Goal: Find specific page/section: Find specific page/section

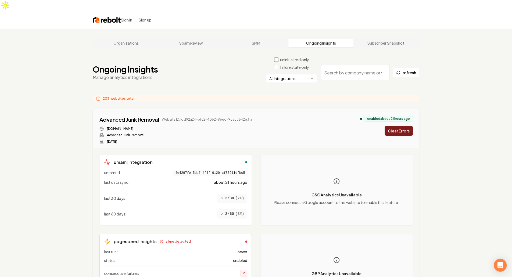
click at [287, 68] on html "Sign in Sign up Organizations Spam Review SMM Ongoing Insights Subscriber Snaps…" at bounding box center [256, 138] width 512 height 277
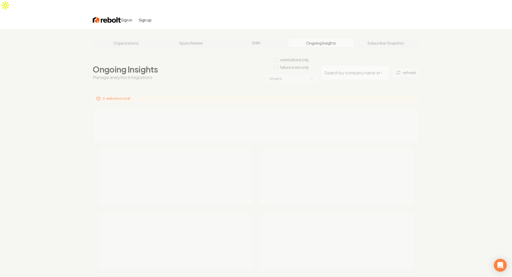
click at [231, 67] on div "Ongoing Insights Manage analytics integrations uninitialized only failure state…" at bounding box center [256, 72] width 327 height 31
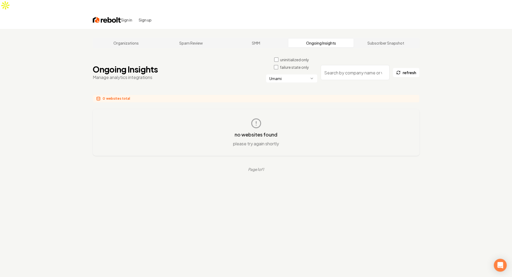
click at [287, 70] on html "Sign in Sign up Organizations Spam Review SMM Ongoing Insights Subscriber Snaps…" at bounding box center [256, 138] width 512 height 277
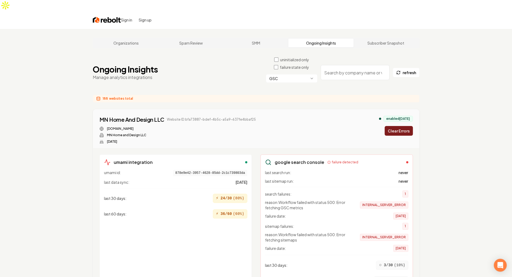
click at [211, 70] on div "Ongoing Insights Manage analytics integrations uninitialized only failure state…" at bounding box center [256, 72] width 327 height 31
click at [201, 73] on div "Ongoing Insights Manage analytics integrations uninitialized only failure state…" at bounding box center [256, 72] width 327 height 31
